Goal: Information Seeking & Learning: Learn about a topic

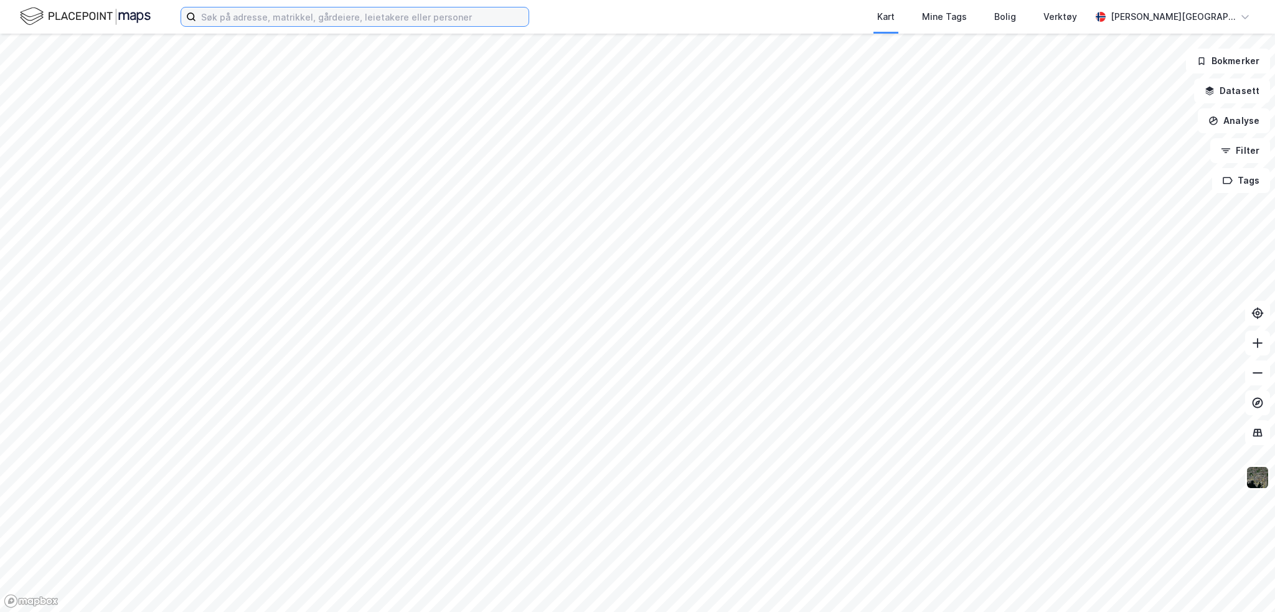
click at [306, 7] on input at bounding box center [362, 16] width 332 height 19
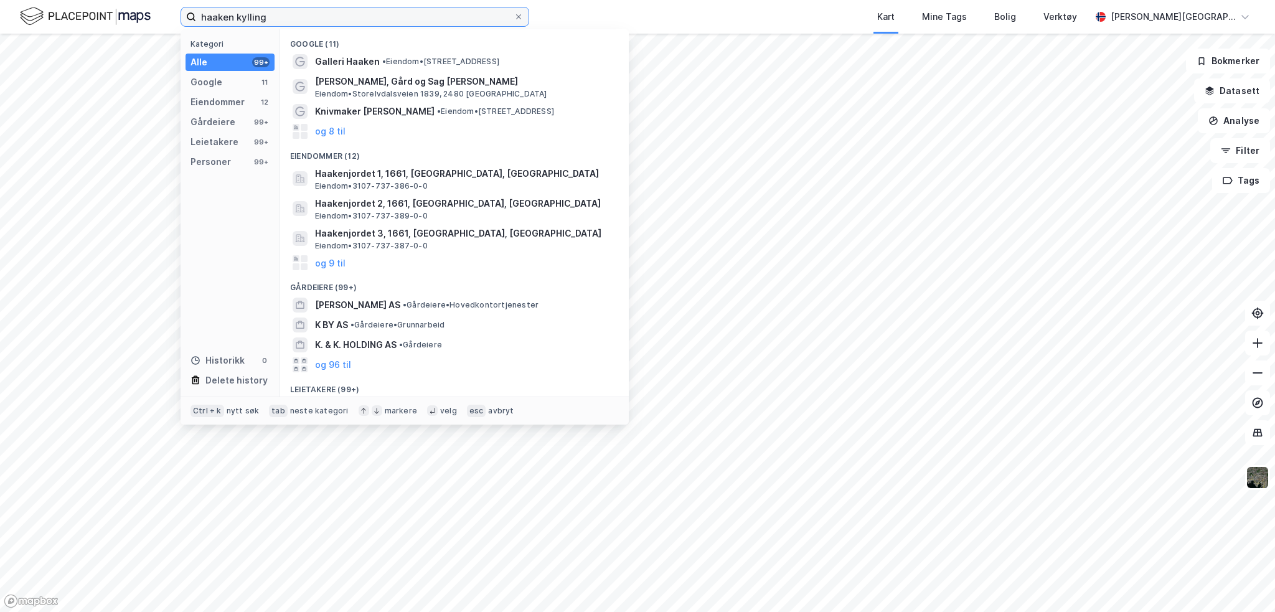
type input "haaken kylling"
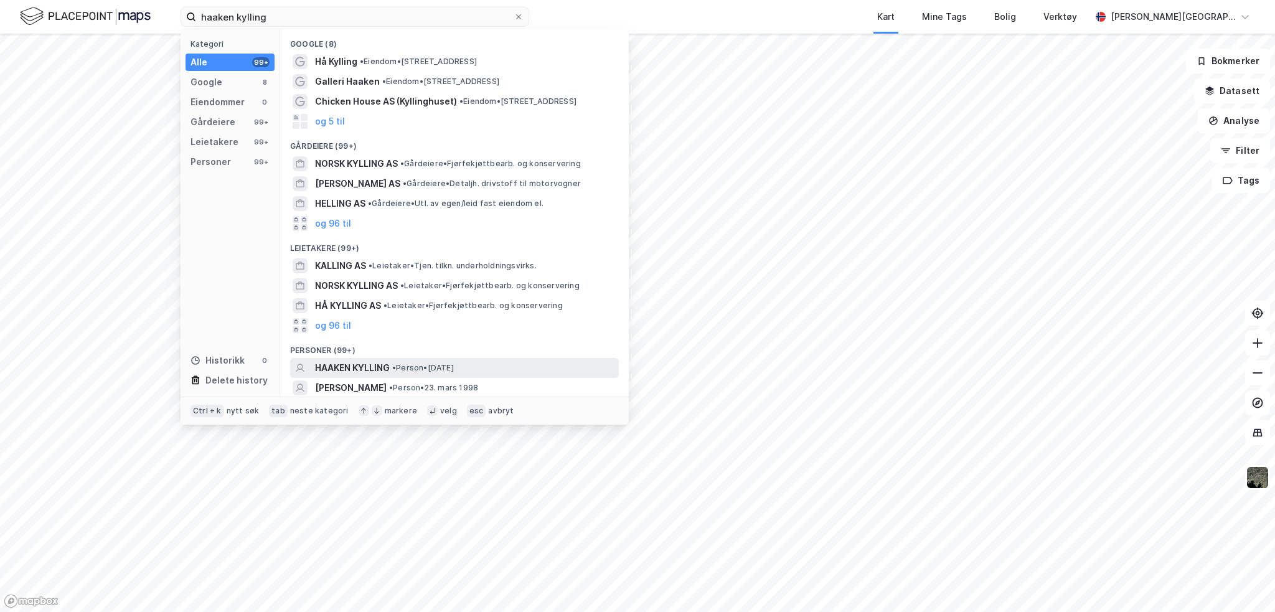
click at [373, 366] on span "HAAKEN KYLLING" at bounding box center [352, 367] width 75 height 15
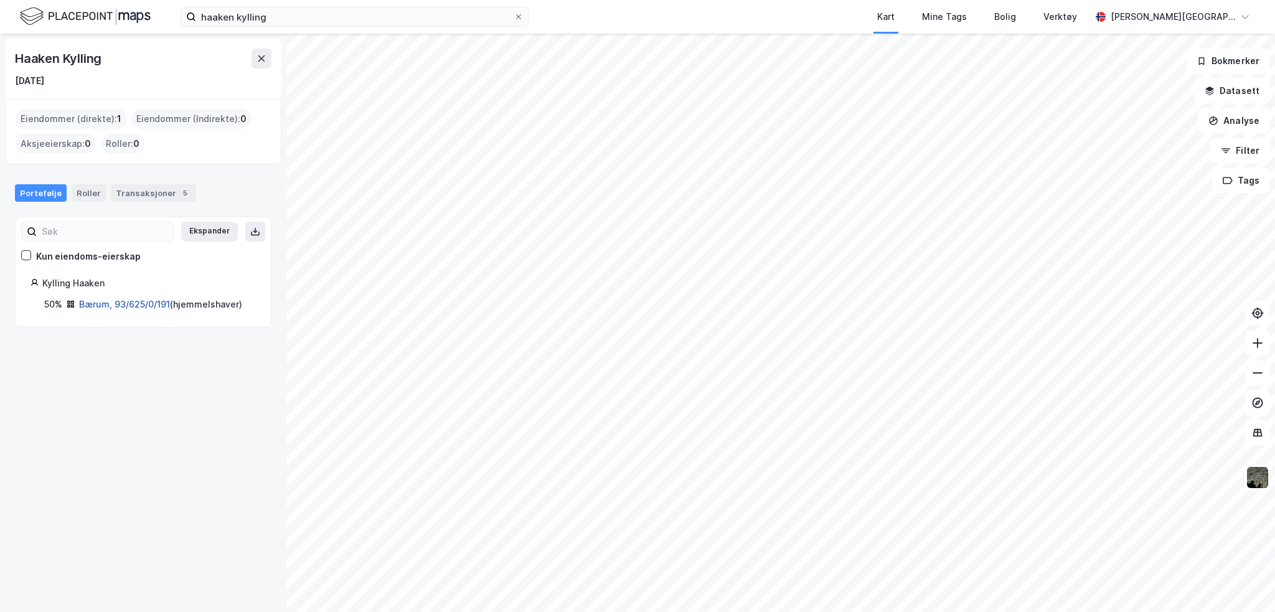
click at [96, 303] on link "Bærum, 93/625/0/191" at bounding box center [124, 304] width 91 height 11
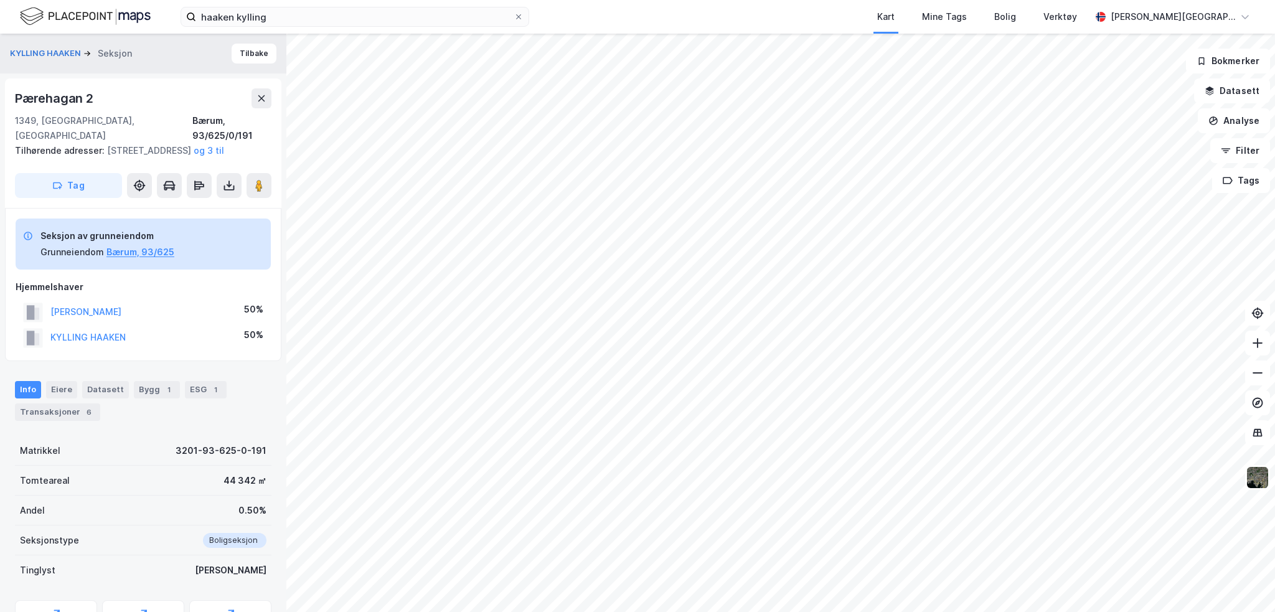
drag, startPoint x: 177, startPoint y: 308, endPoint x: 48, endPoint y: 303, distance: 129.0
click at [48, 303] on div "[PERSON_NAME] 50%" at bounding box center [143, 312] width 255 height 26
copy button "[PERSON_NAME]"
click at [62, 410] on div "Transaksjoner 6" at bounding box center [57, 411] width 85 height 17
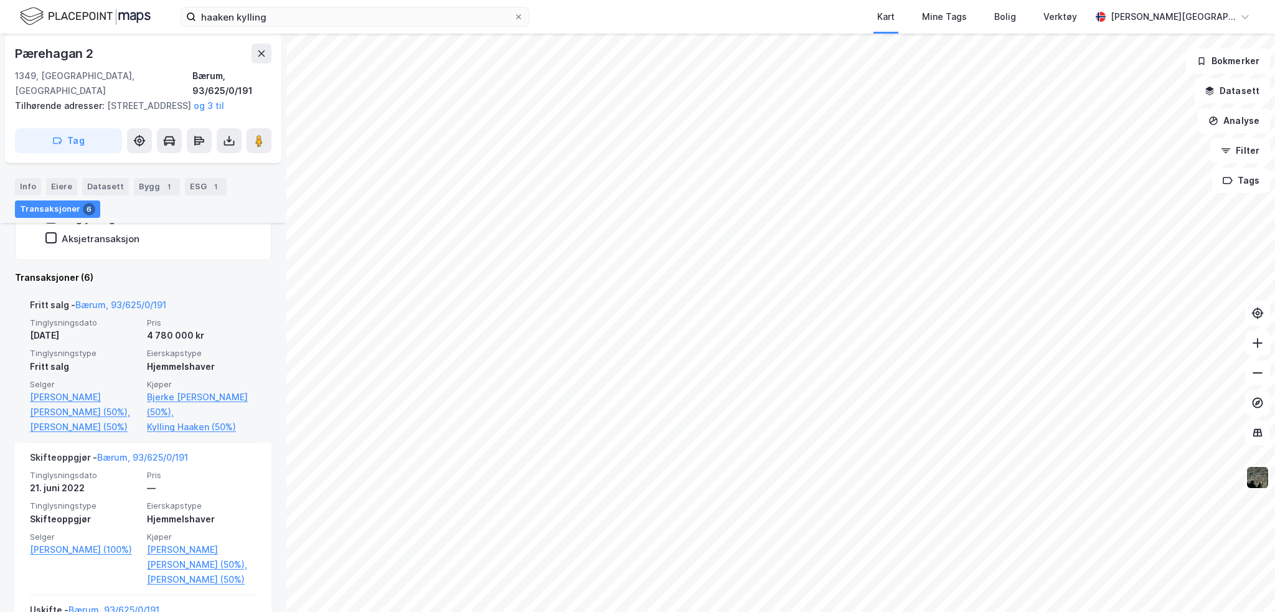
scroll to position [364, 0]
click at [164, 425] on link "Kylling Haaken (50%)" at bounding box center [202, 426] width 110 height 15
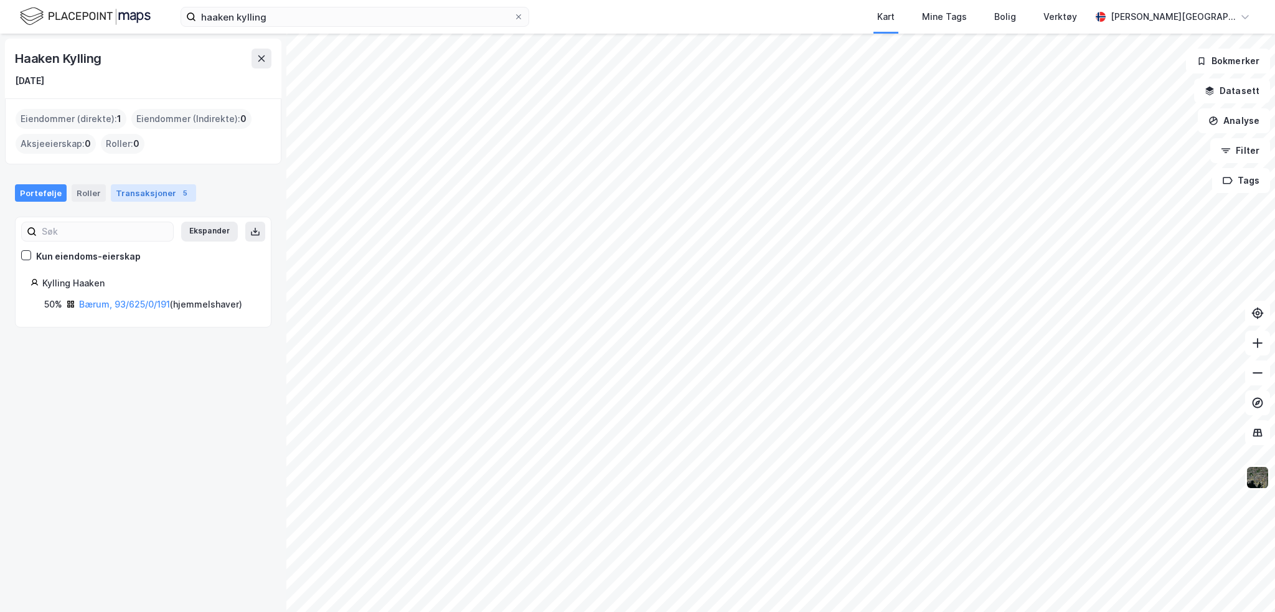
click at [134, 184] on div "Transaksjoner 5" at bounding box center [153, 192] width 85 height 17
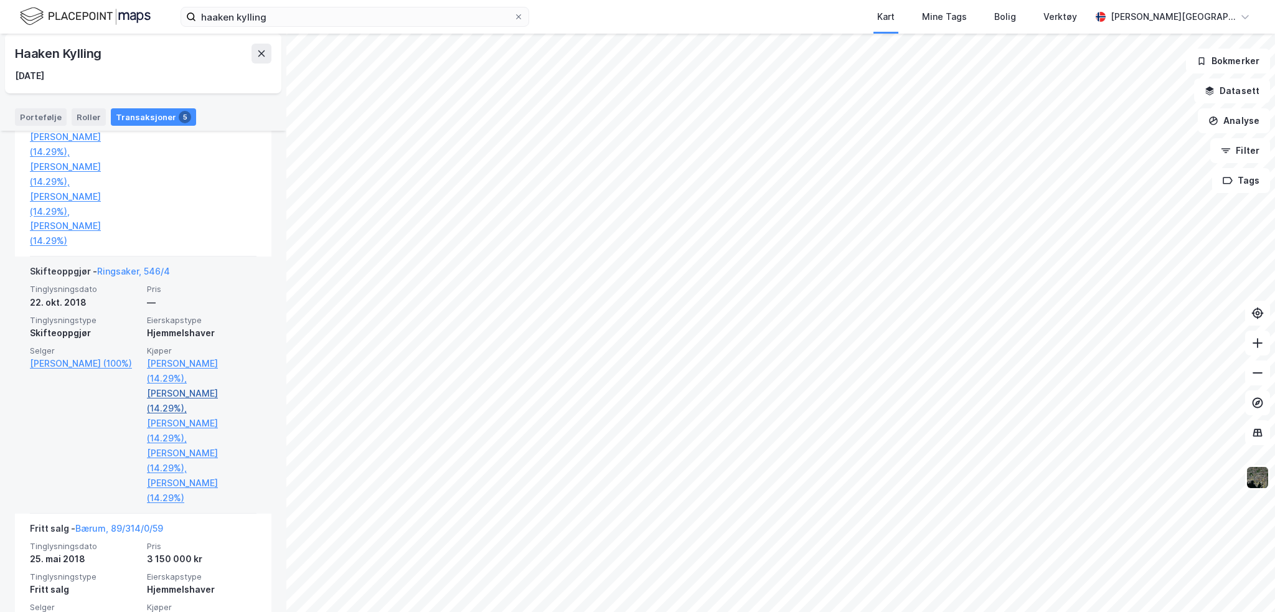
scroll to position [712, 0]
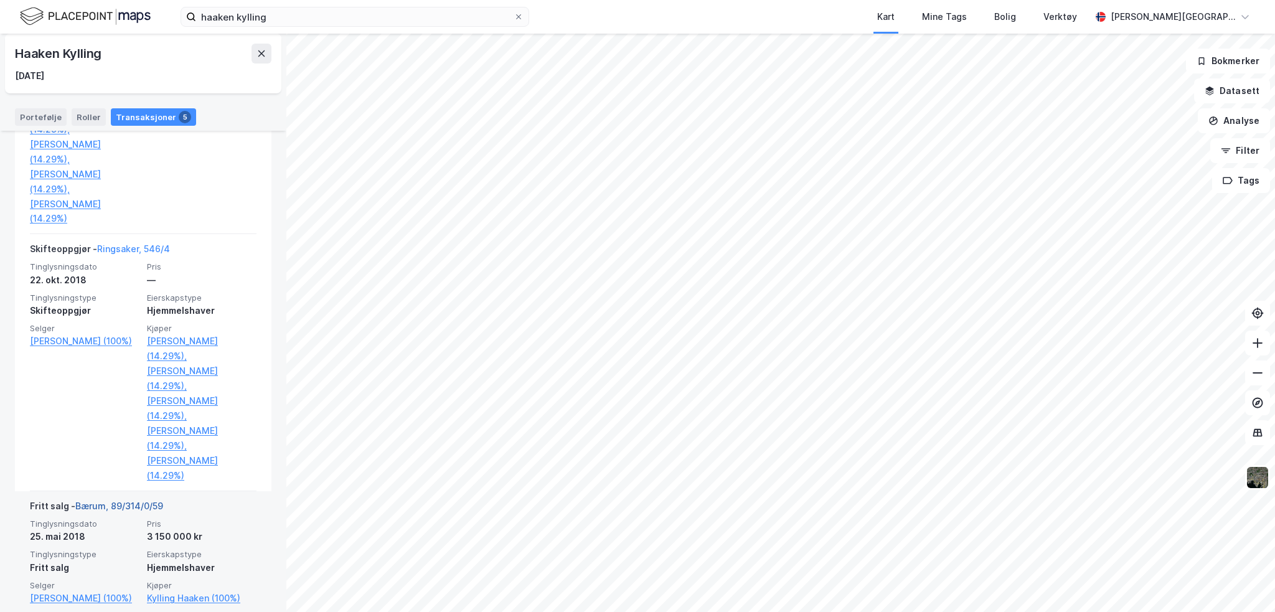
click at [132, 501] on link "Bærum, 89/314/0/59" at bounding box center [119, 506] width 88 height 11
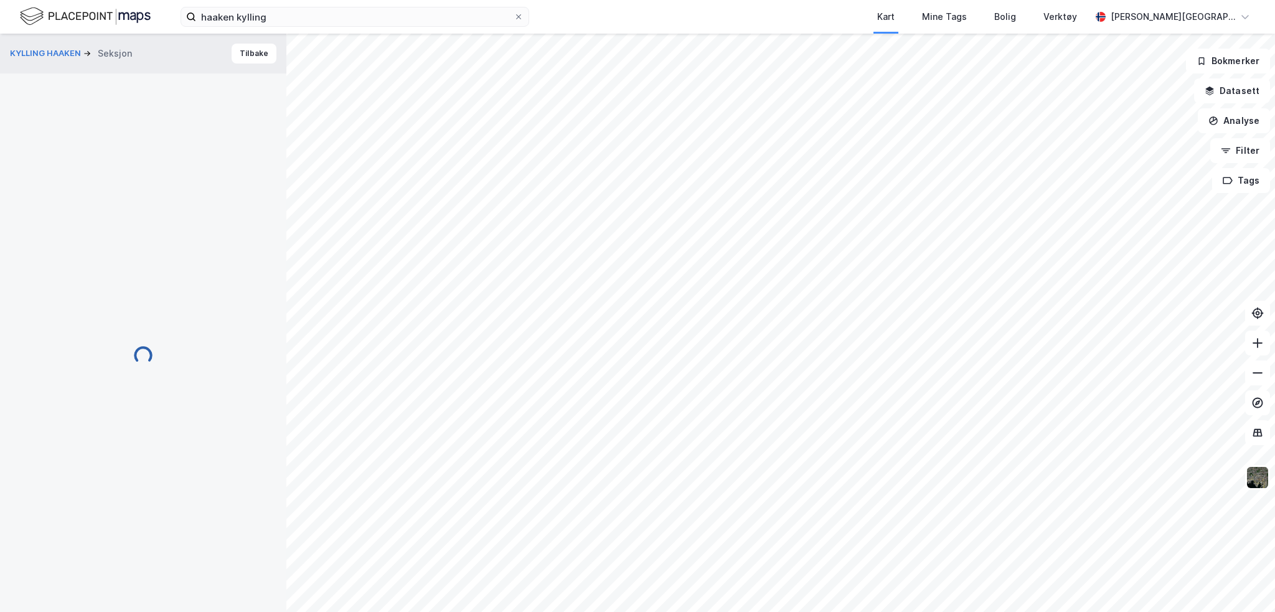
scroll to position [26, 0]
